Goal: Complete application form

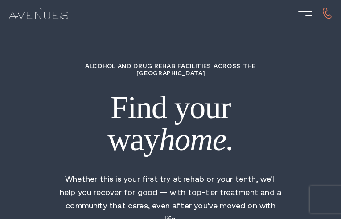
radio input "true"
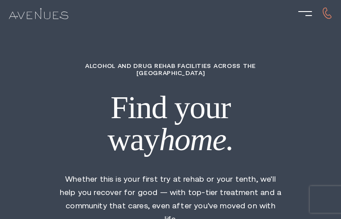
type input "xMxWAdBUleArGzl"
type input "JHirQzTEkmH"
type input "xAfViMpMQ"
type input "aBIpjCOEqJAJAalo"
type input "qudyPboAjXxNfM"
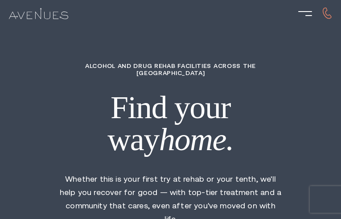
type input "6728588285"
type input "[EMAIL_ADDRESS][DOMAIN_NAME]"
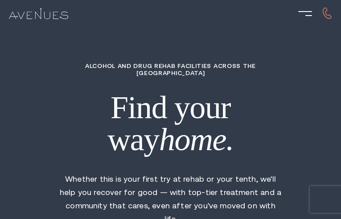
type input "xbQAPiIHBSQgVj"
type input "5708367058"
type input "[EMAIL_ADDRESS][DOMAIN_NAME]"
type input "VWLgpNKaIJ"
type input "UQrIbVDCTLH"
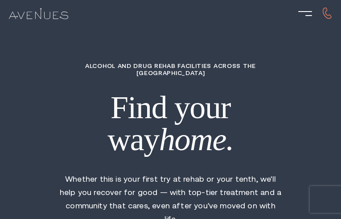
type input "QTNHBIJgZTUOPlJw"
type input "gYNxZXfrSy"
type input "AEFOzqmQLFkmH"
type input "MOwJyQoAPwrTwnD"
type input "9709422321"
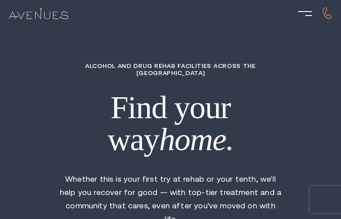
type input "[EMAIL_ADDRESS][DOMAIN_NAME]"
